Goal: Navigation & Orientation: Understand site structure

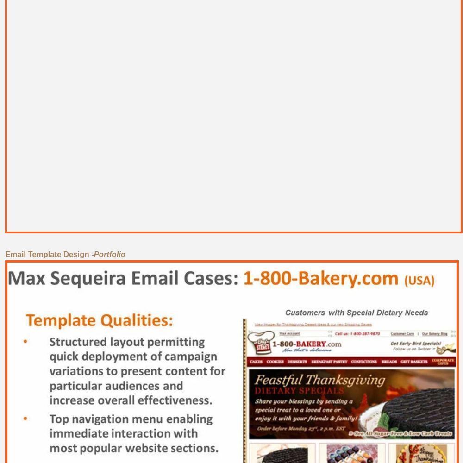
scroll to position [4168, 0]
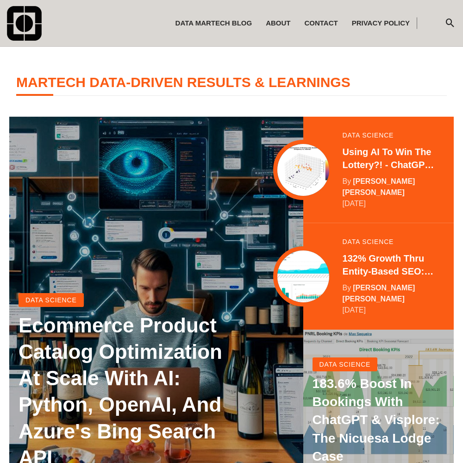
scroll to position [183, 0]
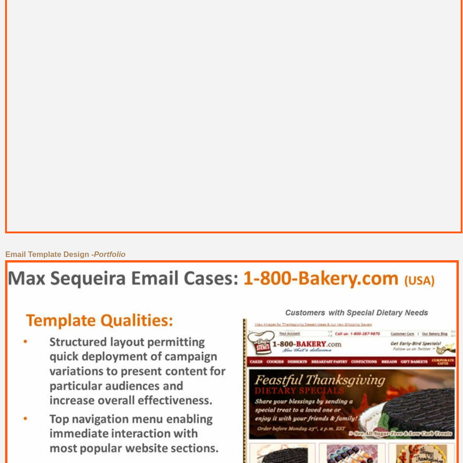
scroll to position [4168, 0]
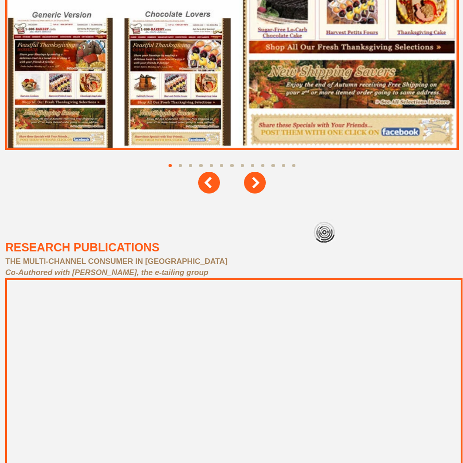
scroll to position [4168, 0]
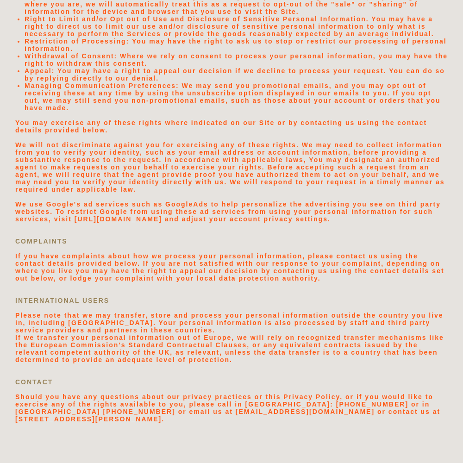
scroll to position [1968, 0]
